Goal: Task Accomplishment & Management: Use online tool/utility

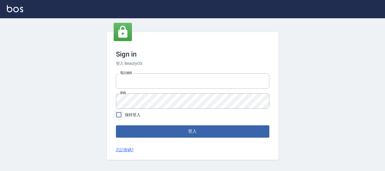
type input "0228891031"
click at [122, 118] on input "保持登入" at bounding box center [119, 115] width 12 height 12
checkbox input "true"
click at [150, 131] on button "登入" at bounding box center [192, 132] width 153 height 12
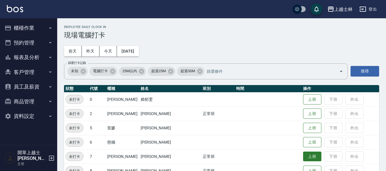
click at [303, 156] on button "上班" at bounding box center [312, 157] width 18 height 10
click at [303, 155] on button "上班" at bounding box center [312, 157] width 18 height 10
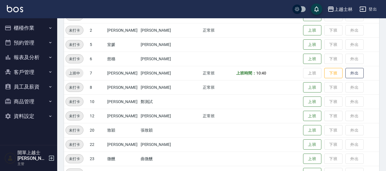
scroll to position [86, 0]
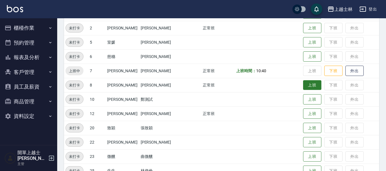
click at [303, 84] on button "上班" at bounding box center [312, 85] width 18 height 10
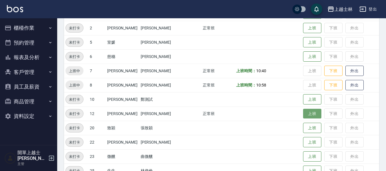
click at [303, 110] on button "上班" at bounding box center [312, 114] width 18 height 10
